Goal: Information Seeking & Learning: Compare options

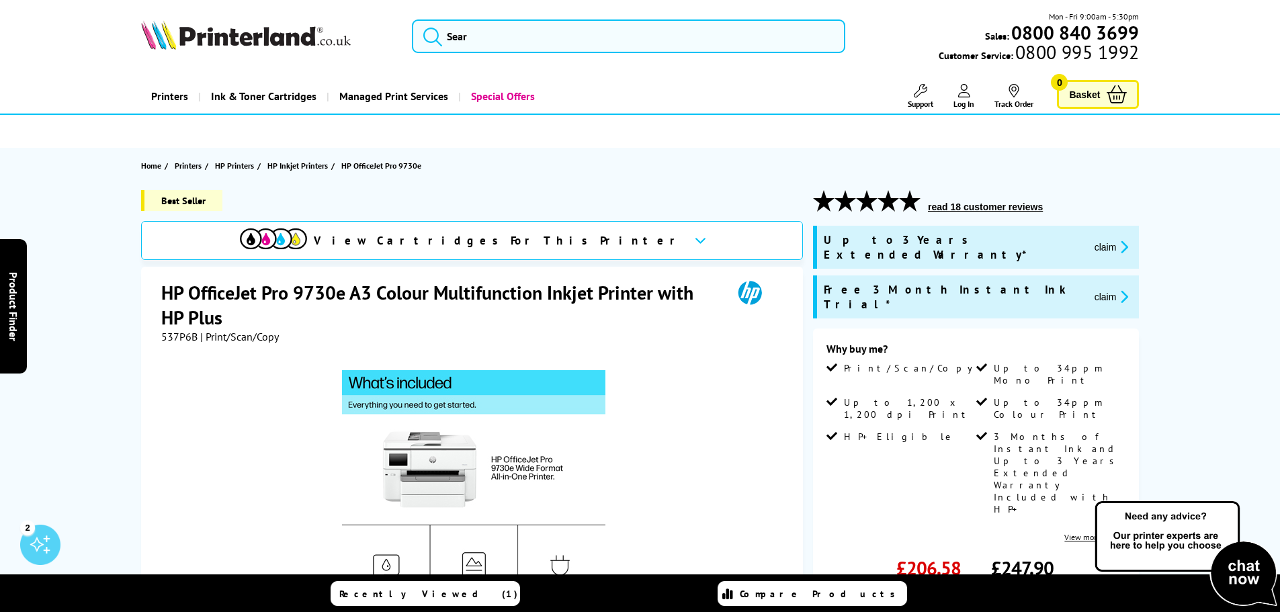
click at [239, 41] on img at bounding box center [246, 35] width 210 height 30
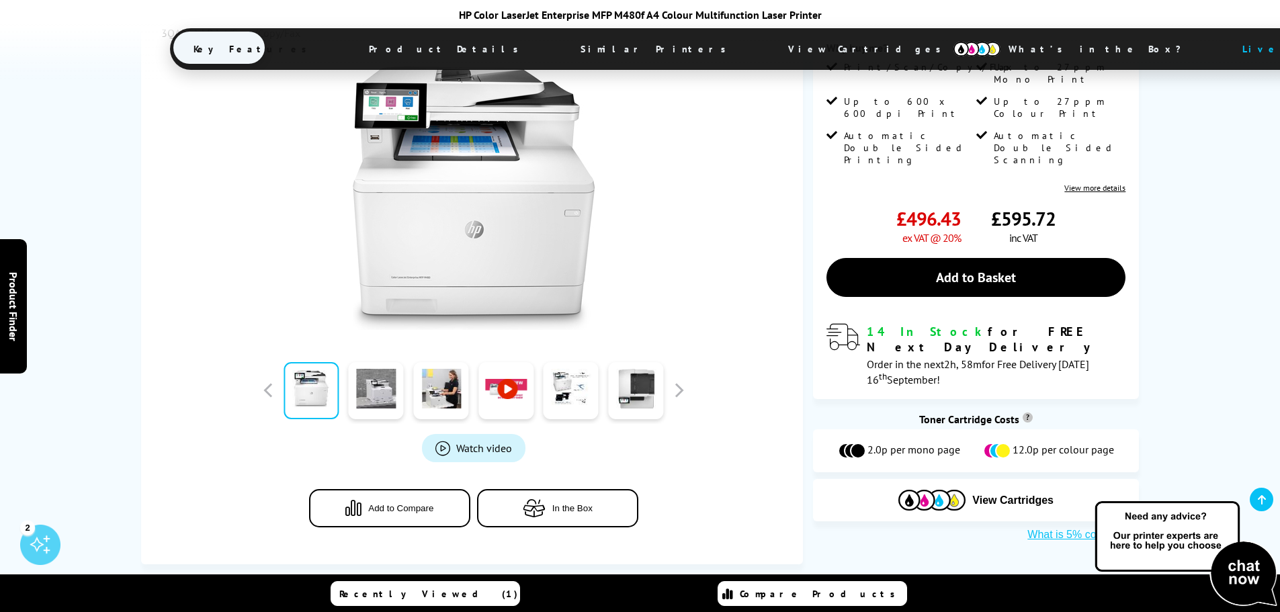
scroll to position [403, 0]
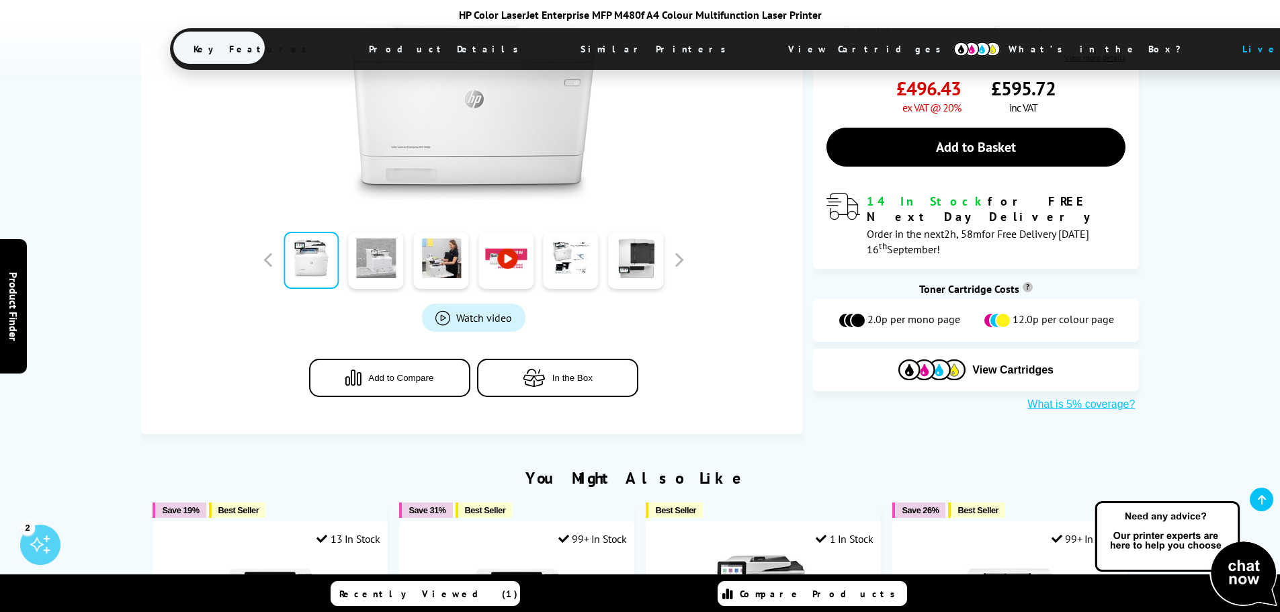
click at [368, 274] on link at bounding box center [376, 260] width 55 height 57
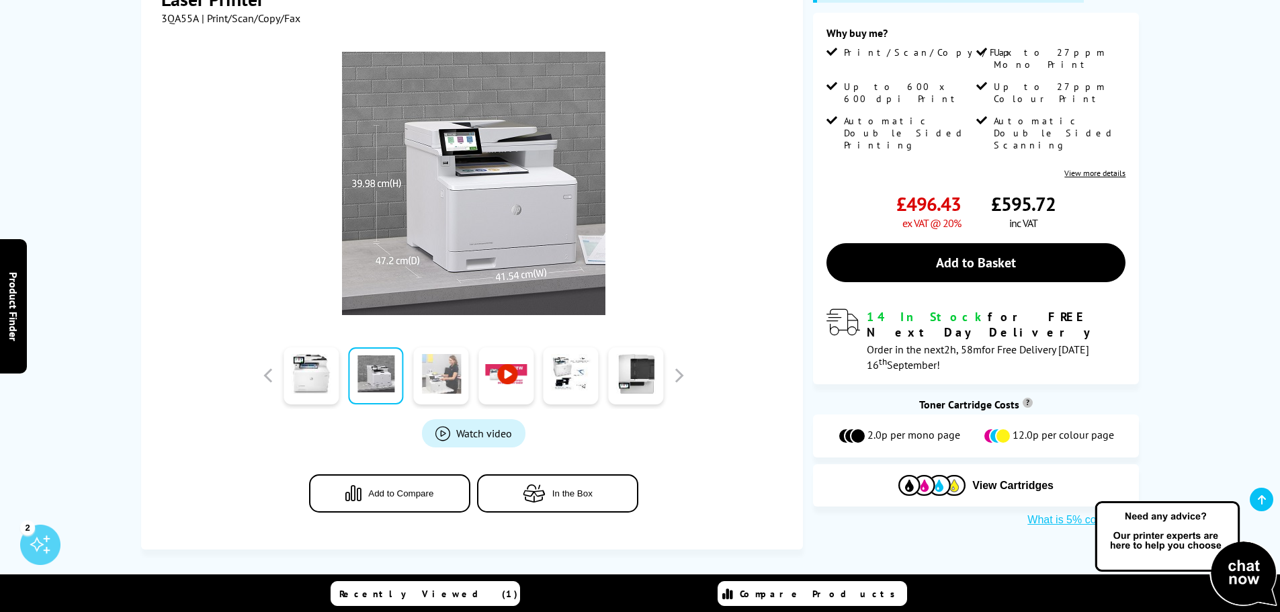
scroll to position [202, 0]
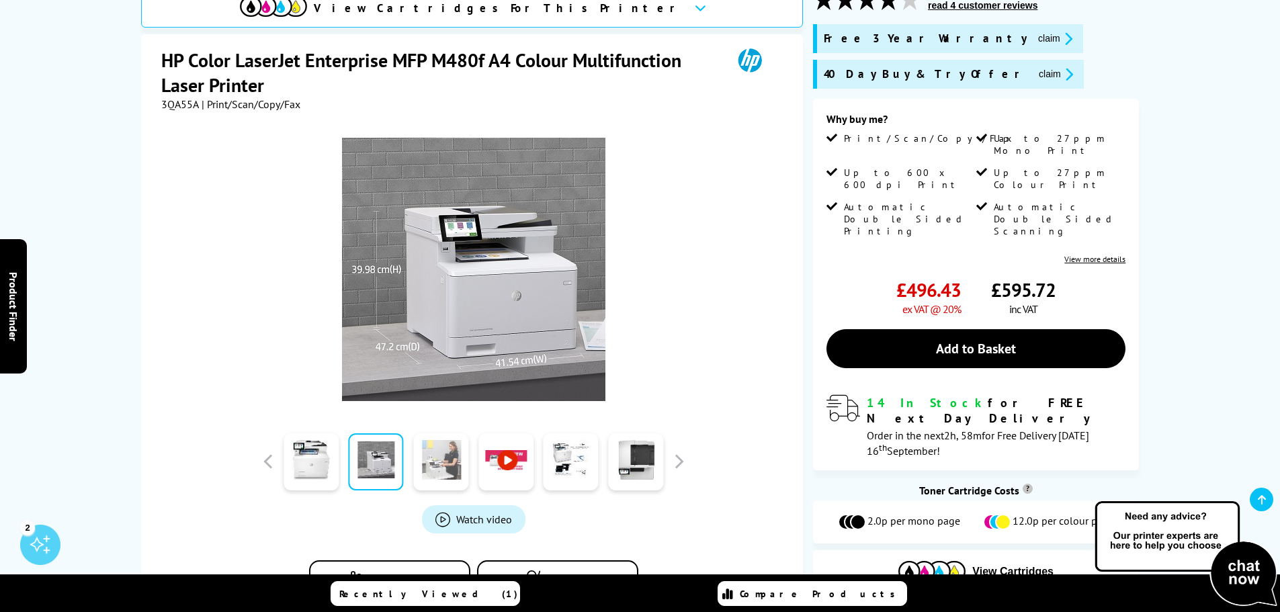
click at [424, 456] on link at bounding box center [440, 461] width 55 height 57
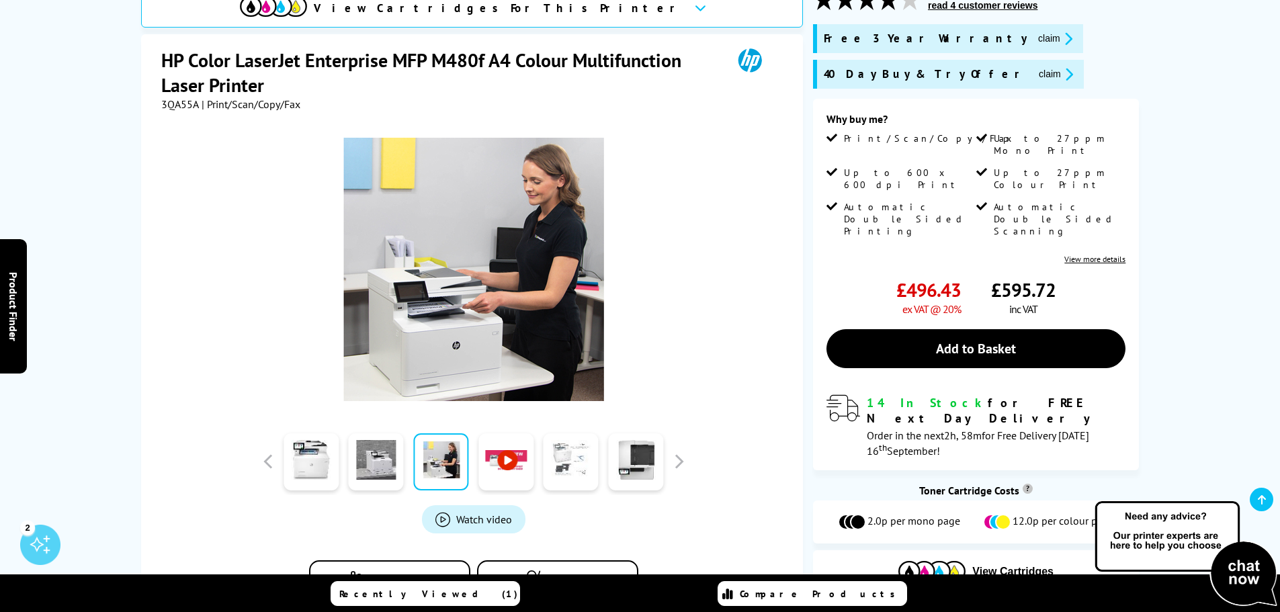
click at [588, 475] on link at bounding box center [571, 461] width 55 height 57
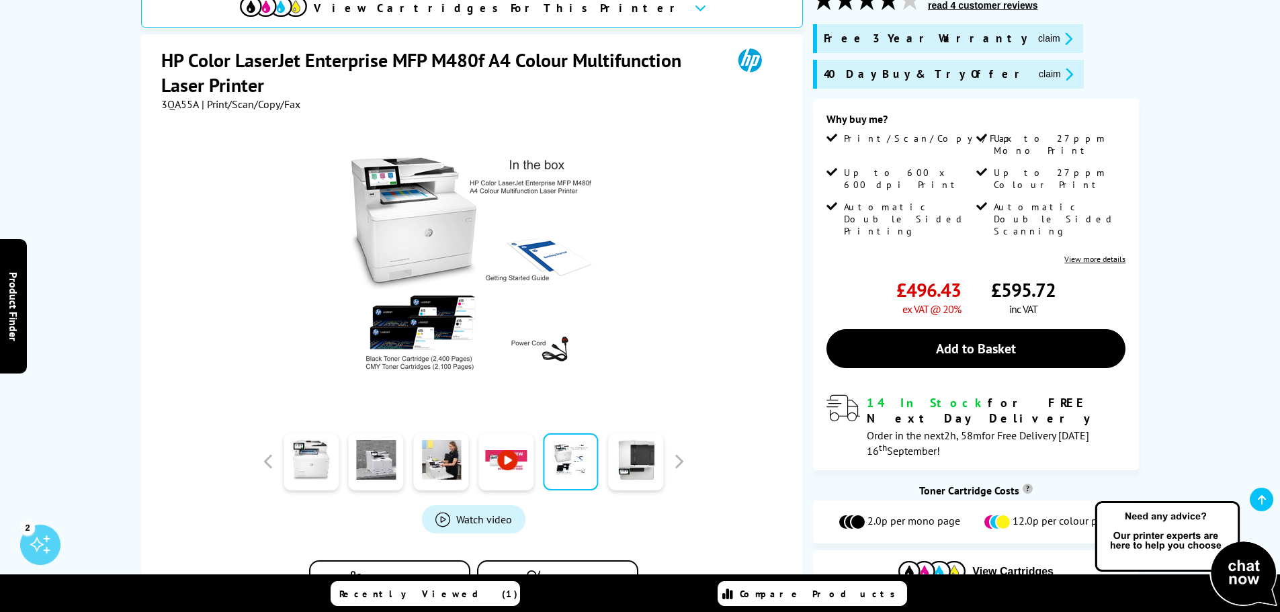
click at [607, 465] on div at bounding box center [635, 461] width 65 height 67
click at [623, 460] on link at bounding box center [635, 461] width 55 height 57
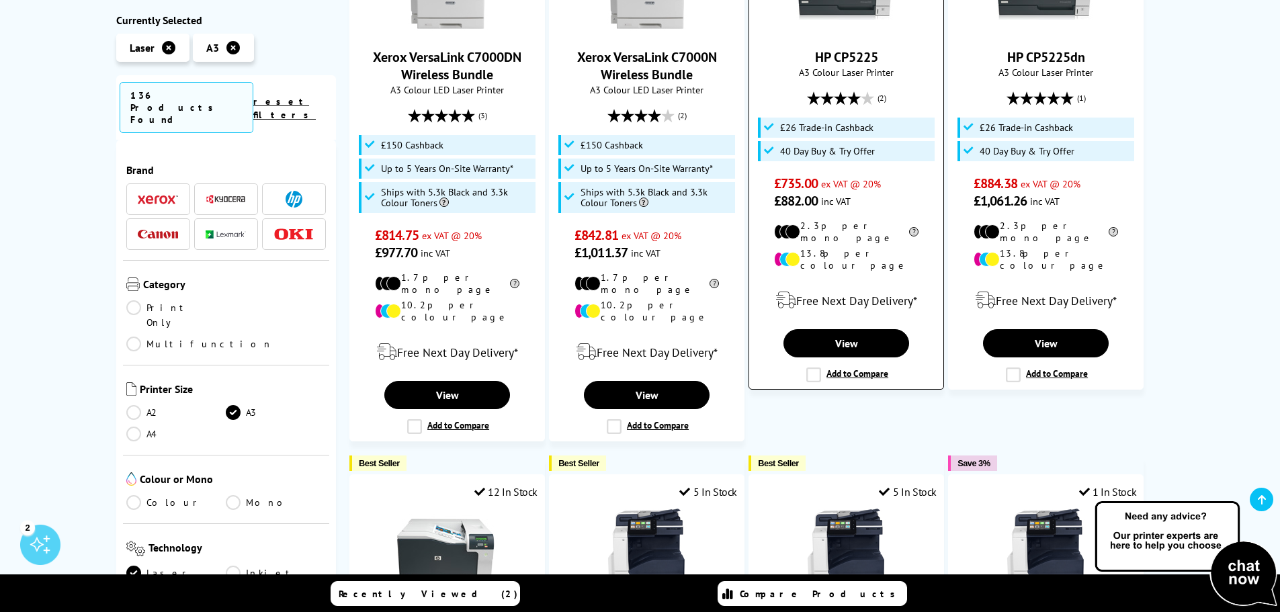
scroll to position [1075, 0]
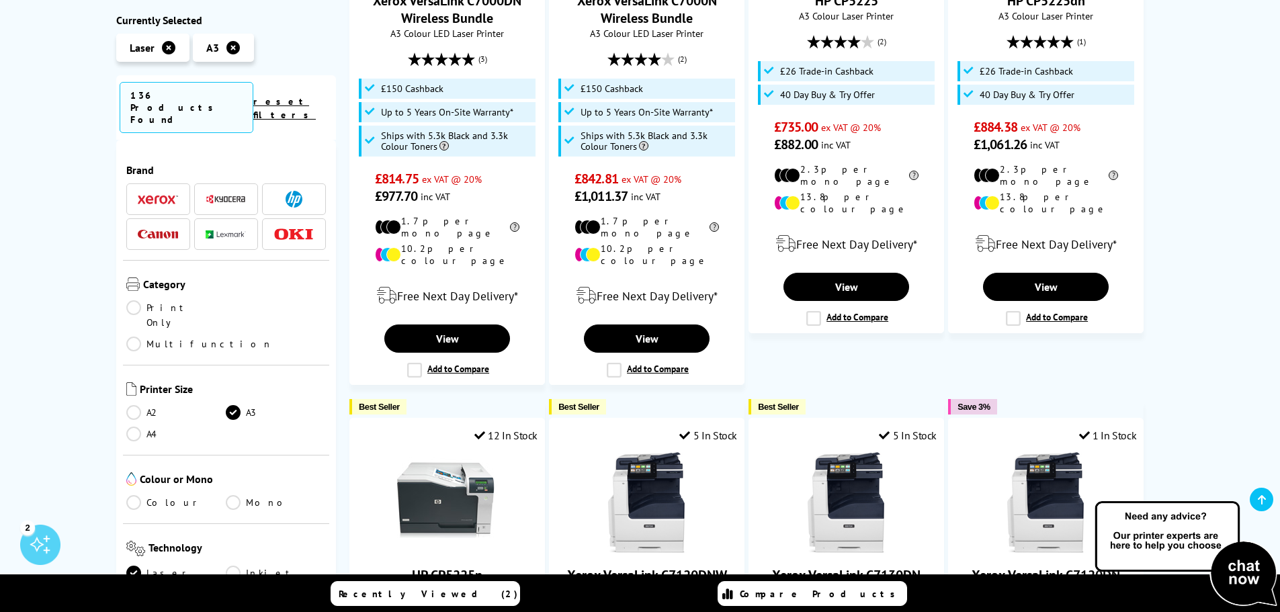
click at [293, 191] on img at bounding box center [294, 199] width 17 height 17
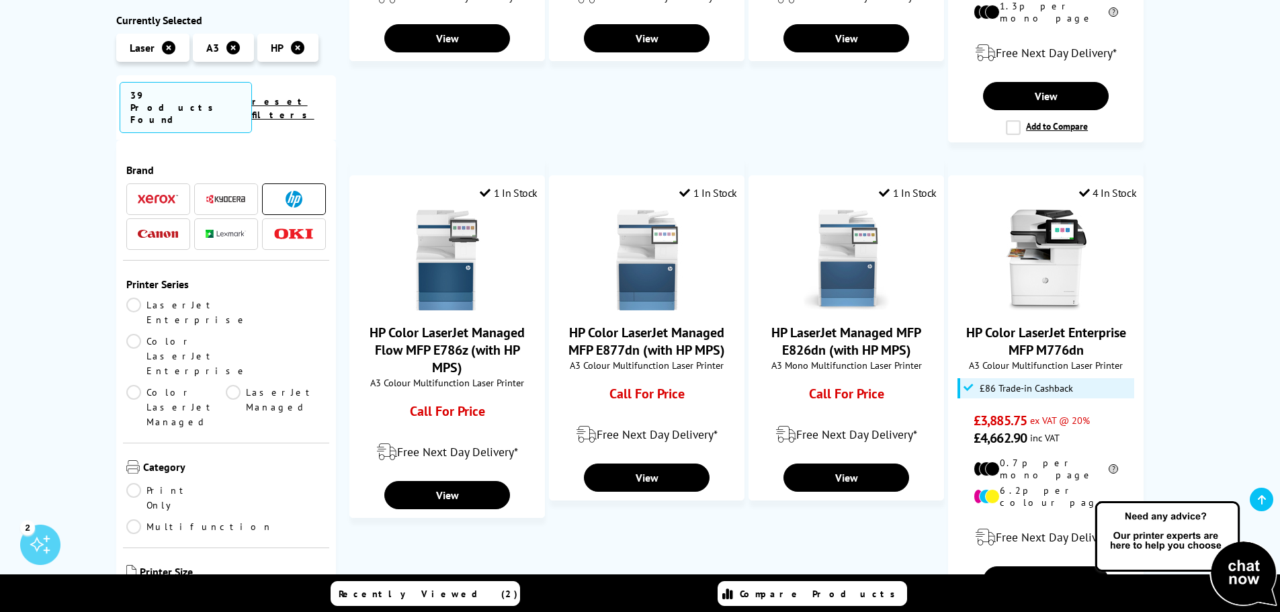
click at [167, 230] on img at bounding box center [158, 234] width 40 height 9
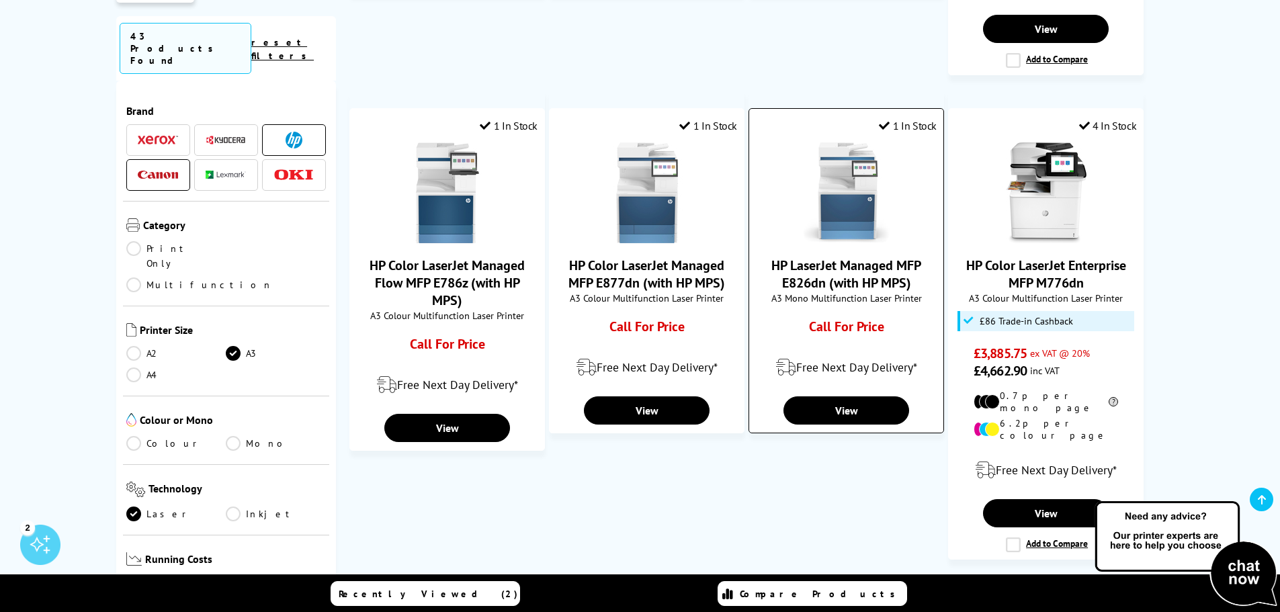
scroll to position [1210, 0]
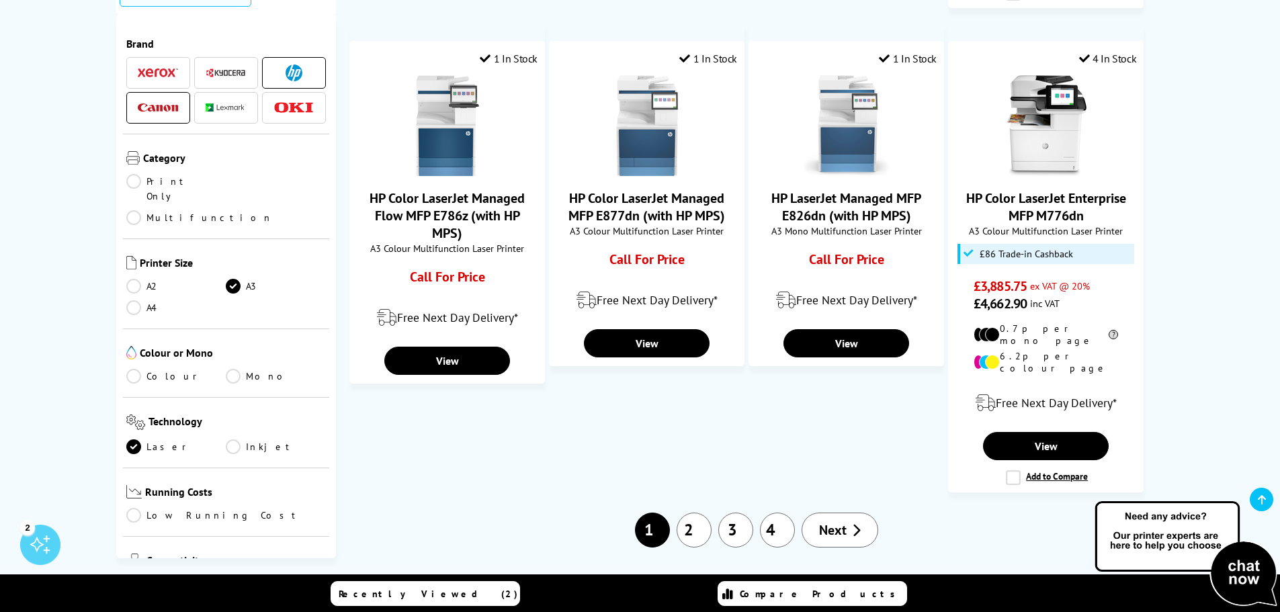
click at [230, 577] on link "Network" at bounding box center [276, 584] width 100 height 15
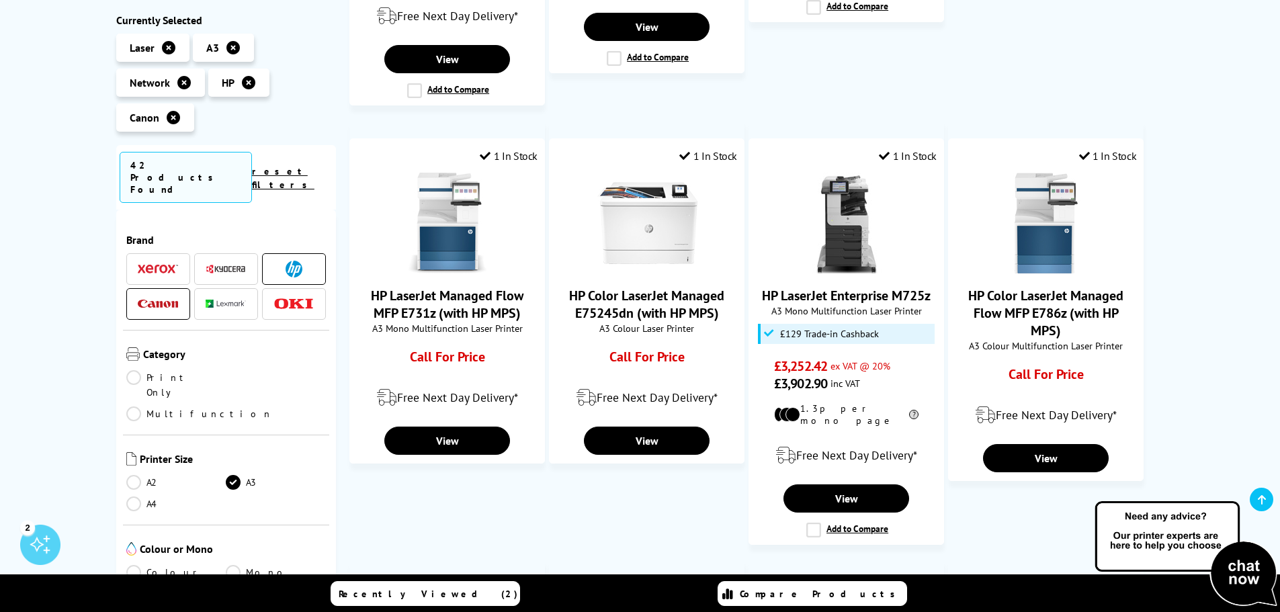
scroll to position [672, 0]
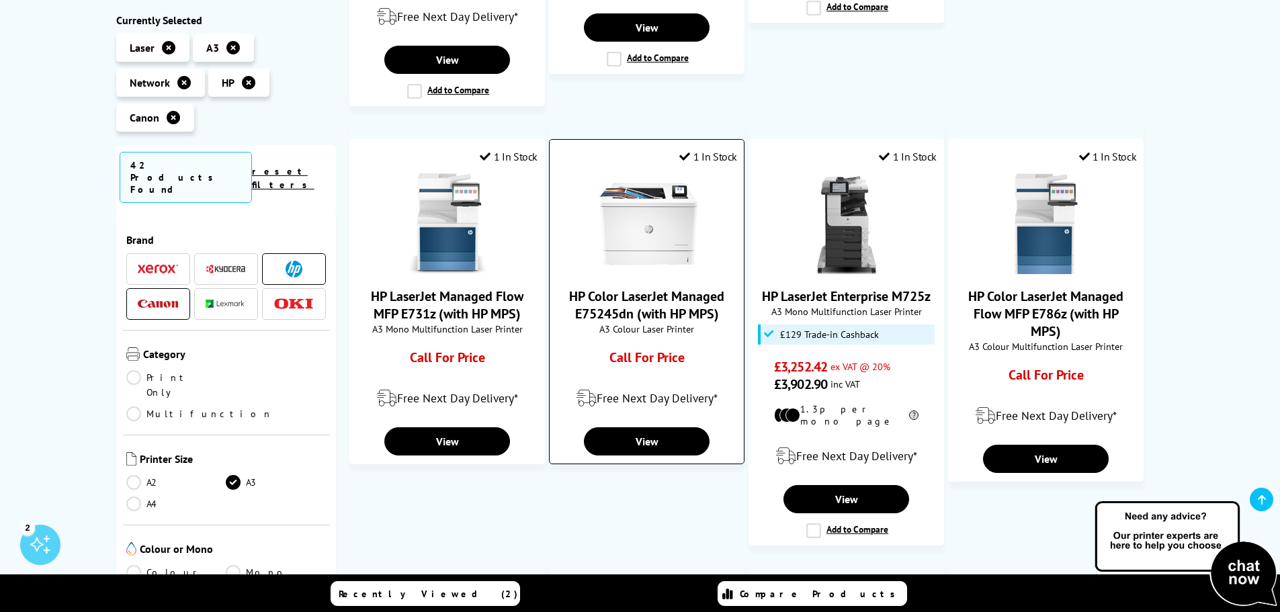
click at [666, 212] on img at bounding box center [647, 223] width 101 height 101
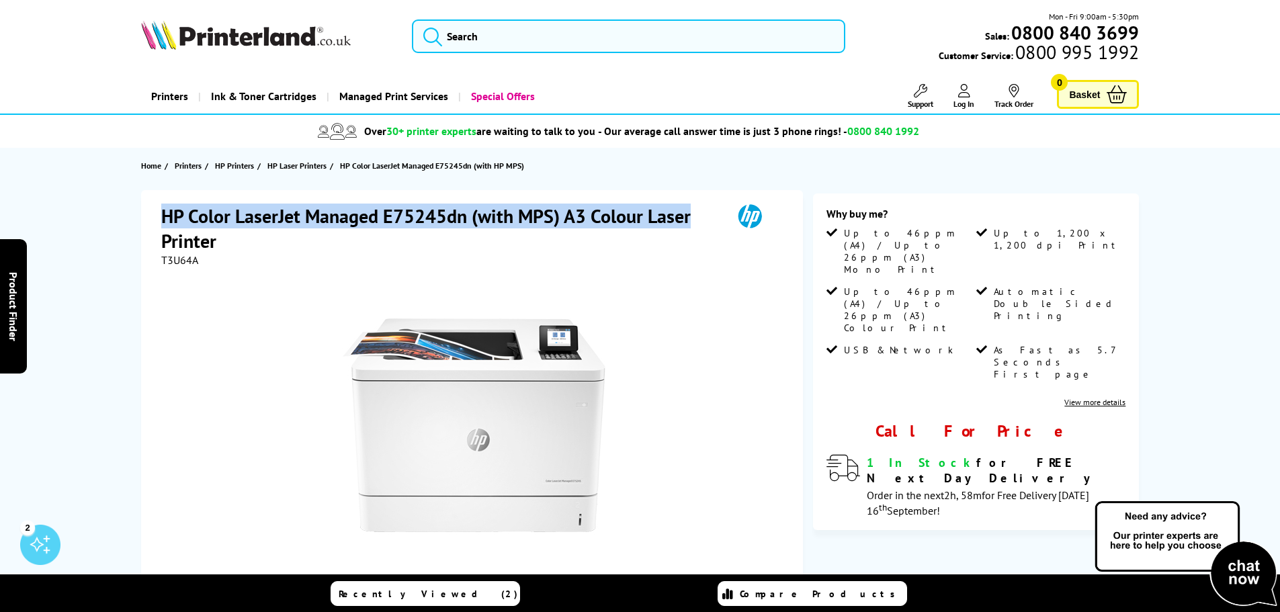
drag, startPoint x: 694, startPoint y: 221, endPoint x: 160, endPoint y: 219, distance: 534.2
click at [160, 219] on div "HP Color LaserJet Managed E75245dn (with MPS) A3 Colour Laser Printer T3U64A Wa…" at bounding box center [472, 490] width 662 height 601
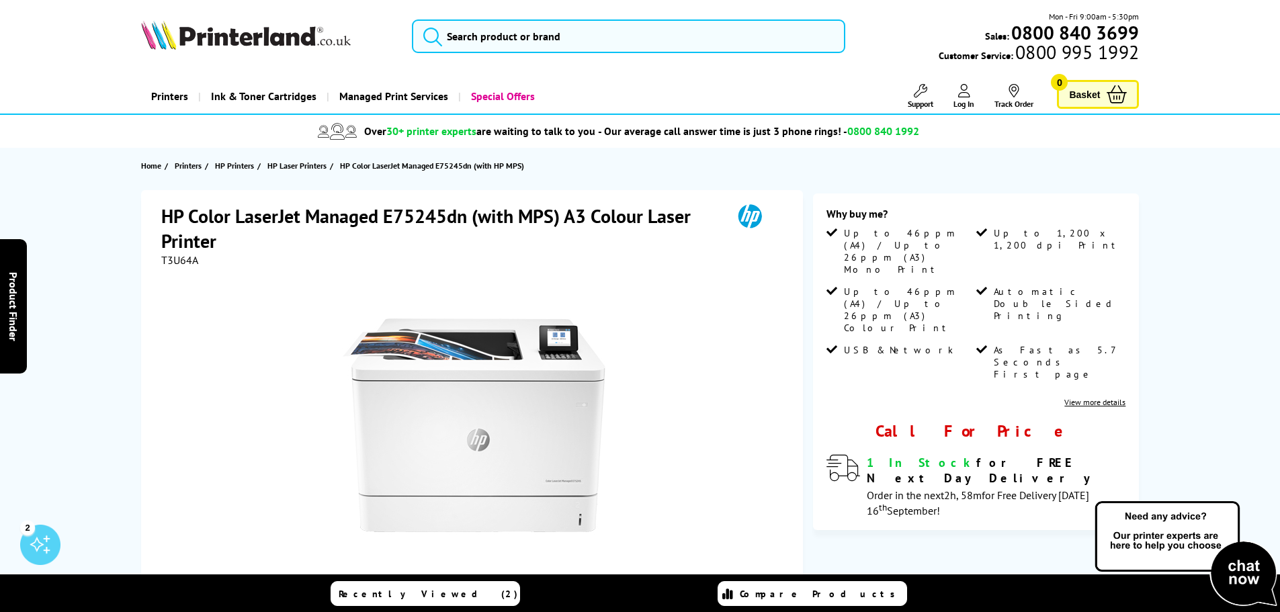
click at [222, 238] on h1 "HP Color LaserJet Managed E75245dn (with MPS) A3 Colour Laser Printer" at bounding box center [440, 229] width 558 height 50
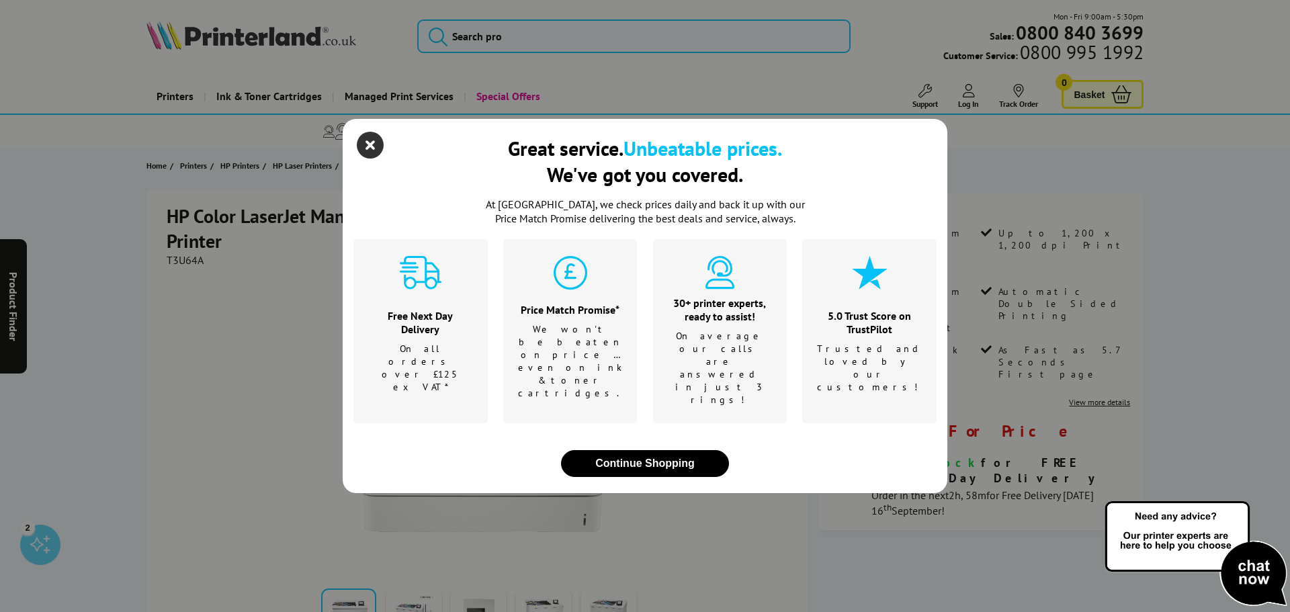
click at [375, 159] on icon "close modal" at bounding box center [370, 145] width 27 height 27
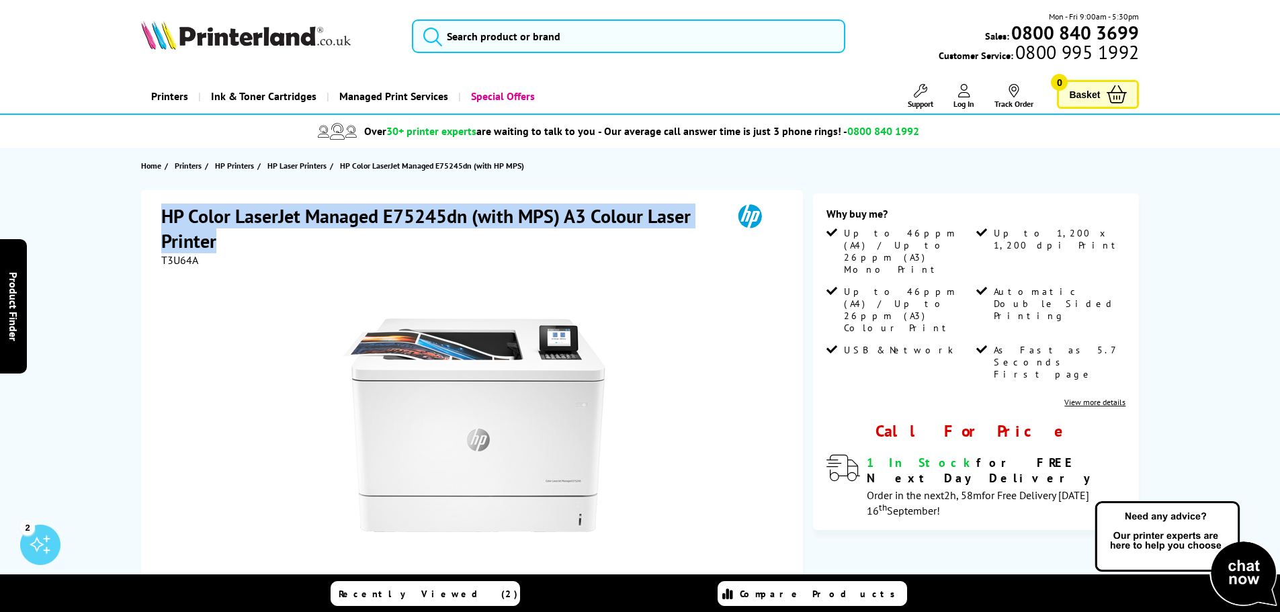
drag, startPoint x: 224, startPoint y: 248, endPoint x: 163, endPoint y: 222, distance: 66.3
click at [163, 222] on h1 "HP Color LaserJet Managed E75245dn (with MPS) A3 Colour Laser Printer" at bounding box center [440, 229] width 558 height 50
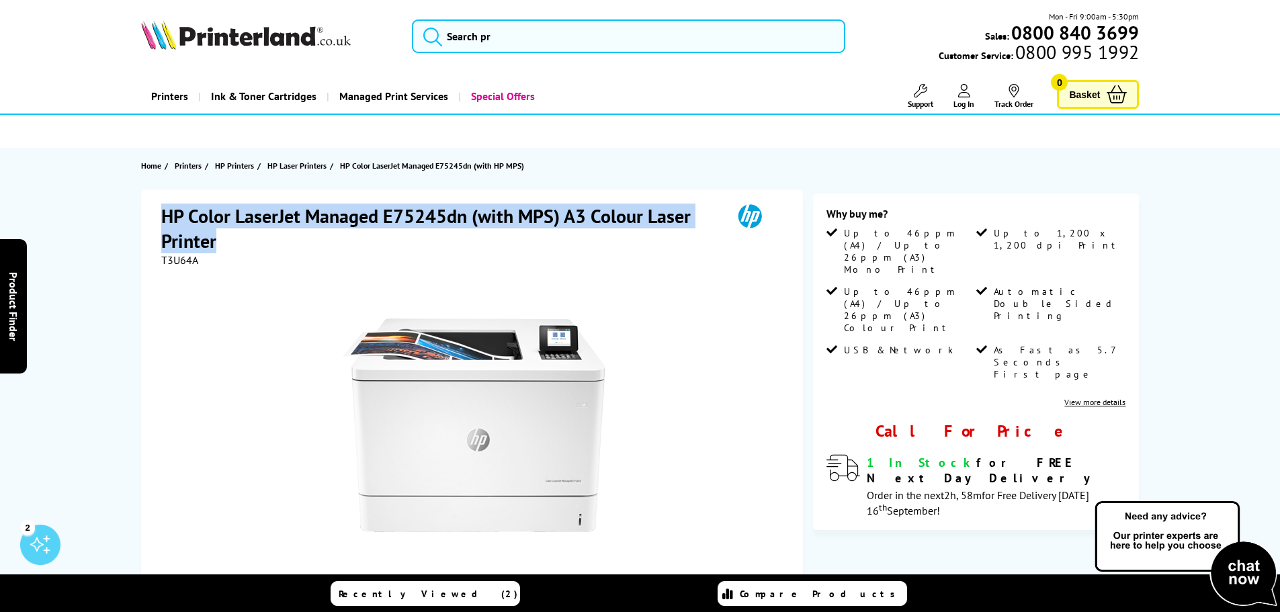
copy h1 "HP Color LaserJet Managed E75245dn (with MPS) A3 Colour Laser Printer"
